Goal: Find specific page/section: Find specific page/section

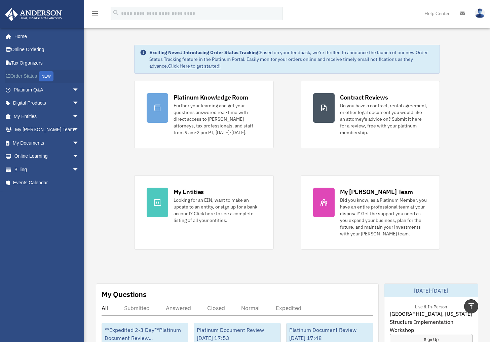
scroll to position [101, 0]
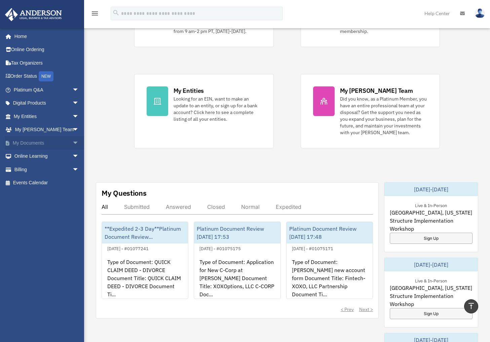
click at [57, 141] on link "My Documents arrow_drop_down" at bounding box center [47, 142] width 84 height 13
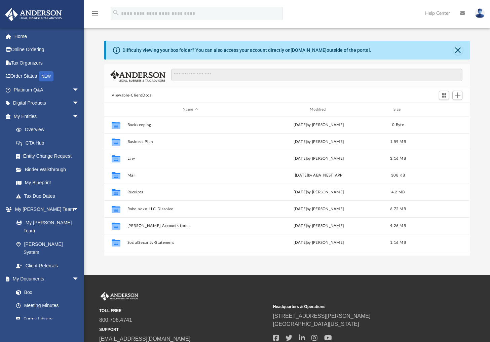
scroll to position [148, 360]
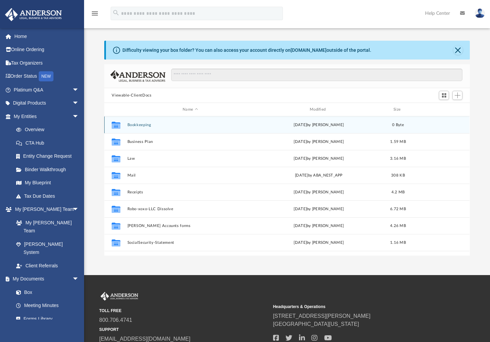
click at [144, 126] on button "Bookkeeping" at bounding box center [190, 125] width 126 height 4
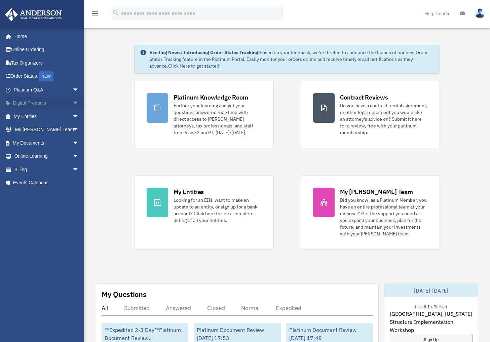
click at [72, 103] on span "arrow_drop_down" at bounding box center [78, 104] width 13 height 14
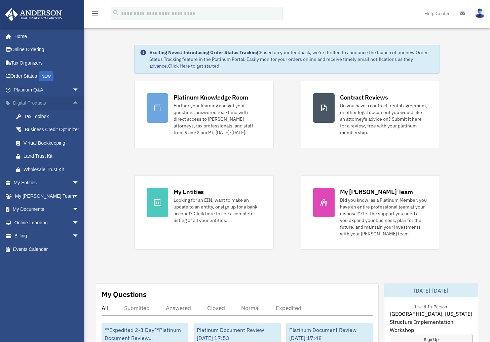
click at [72, 103] on span "arrow_drop_up" at bounding box center [78, 104] width 13 height 14
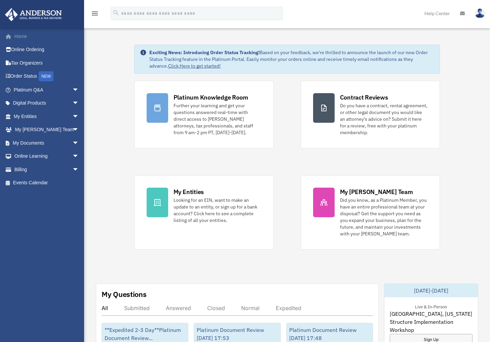
click at [37, 34] on link "Home" at bounding box center [47, 36] width 84 height 13
click at [49, 89] on link "Platinum Q&A arrow_drop_down" at bounding box center [47, 89] width 84 height 13
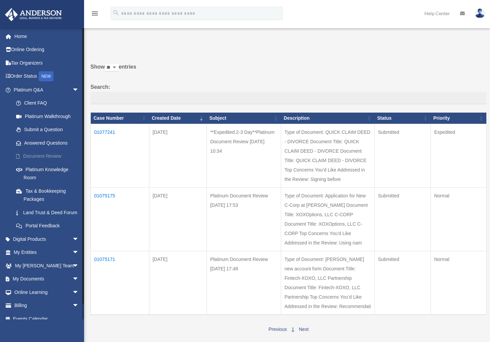
click at [47, 154] on link "Document Review" at bounding box center [49, 156] width 80 height 13
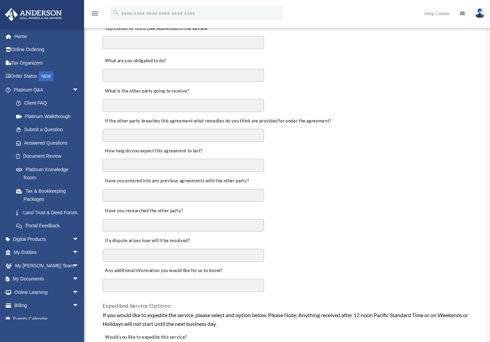
scroll to position [286, 0]
